Goal: Download file/media

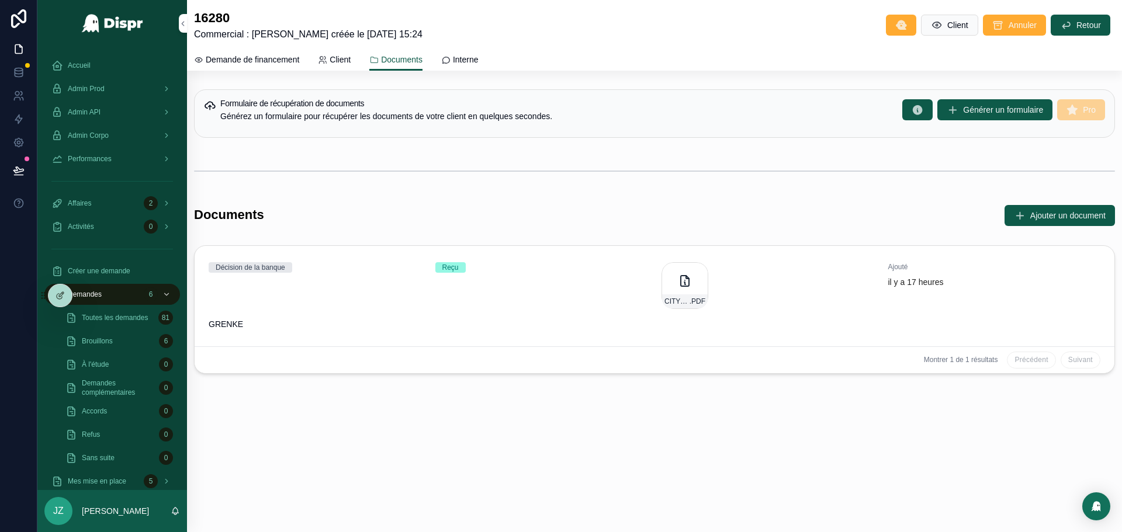
click at [670, 285] on div "CITYCARE_06_10_25_172015 .PDF" at bounding box center [684, 285] width 47 height 47
